Goal: Answer question/provide support: Share knowledge or assist other users

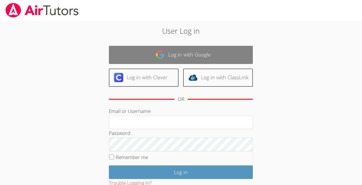
click at [186, 55] on link "Log in with Google" at bounding box center [181, 55] width 144 height 18
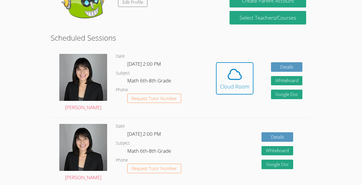
scroll to position [117, 0]
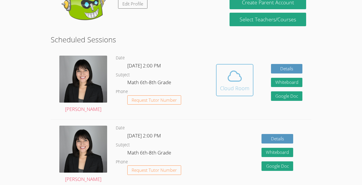
click at [247, 75] on span at bounding box center [234, 76] width 29 height 16
click at [224, 91] on div "Cloud Room" at bounding box center [234, 88] width 29 height 8
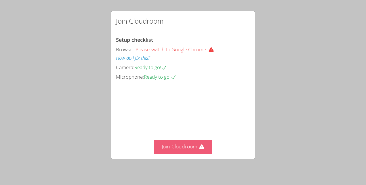
click at [199, 147] on icon at bounding box center [202, 147] width 6 height 6
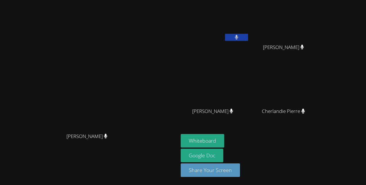
click at [230, 110] on icon at bounding box center [231, 110] width 3 height 5
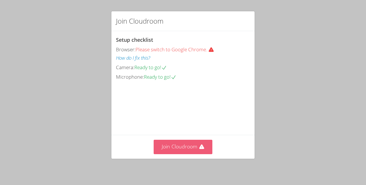
click at [190, 147] on button "Join Cloudroom" at bounding box center [183, 147] width 59 height 14
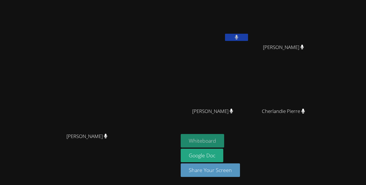
click at [193, 136] on button "Whiteboard" at bounding box center [202, 141] width 43 height 14
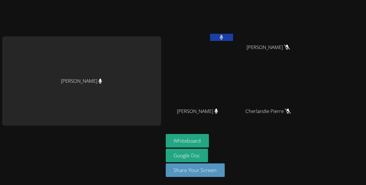
click at [210, 34] on button at bounding box center [221, 37] width 23 height 7
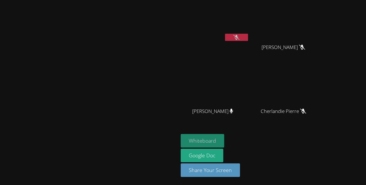
click at [224, 142] on button "Whiteboard" at bounding box center [202, 141] width 43 height 14
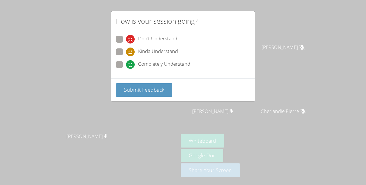
click at [124, 65] on label "Completely Understand" at bounding box center [153, 65] width 74 height 8
click at [126, 65] on input "Completely Understand" at bounding box center [128, 63] width 5 height 5
radio input "true"
click at [144, 89] on span "Submit Feedback" at bounding box center [144, 89] width 40 height 7
